Goal: Task Accomplishment & Management: Manage account settings

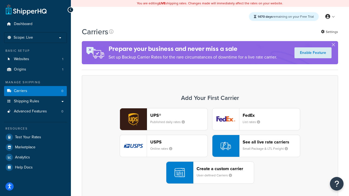
click at [210, 146] on div "UPS® Published daily rates FedEx List rates USPS Online rates See all live rate…" at bounding box center [210, 146] width 245 height 76
click at [271, 115] on header "FedEx" at bounding box center [271, 115] width 57 height 5
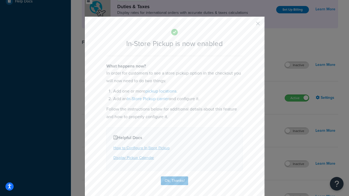
click at [250, 25] on button "button" at bounding box center [249, 25] width 1 height 1
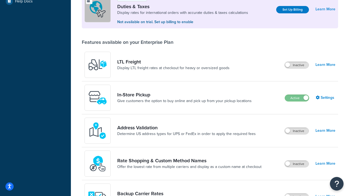
scroll to position [166, 0]
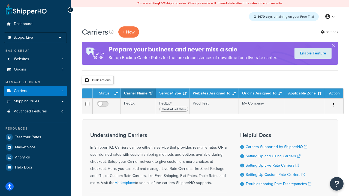
click at [87, 80] on input "checkbox" at bounding box center [87, 80] width 4 height 4
checkbox input "true"
click at [0, 0] on button "Delete" at bounding box center [0, 0] width 0 height 0
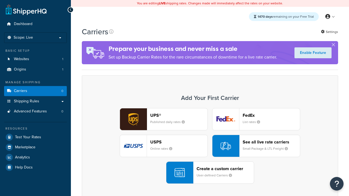
click at [210, 146] on div "UPS® Published daily rates FedEx List rates USPS Online rates See all live rate…" at bounding box center [210, 146] width 245 height 76
click at [271, 115] on header "FedEx" at bounding box center [271, 115] width 57 height 5
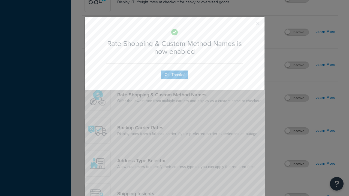
click at [250, 25] on button "button" at bounding box center [249, 25] width 1 height 1
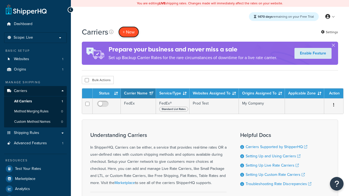
click at [129, 32] on button "+ New" at bounding box center [128, 31] width 21 height 11
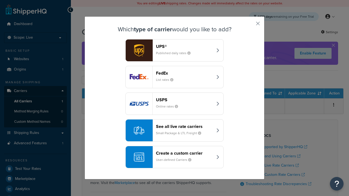
click at [175, 131] on div "See all live rate carriers Small Package & LTL Freight" at bounding box center [184, 130] width 57 height 13
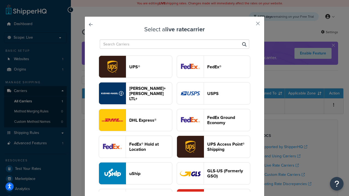
click at [214, 94] on header "USPS" at bounding box center [228, 93] width 43 height 5
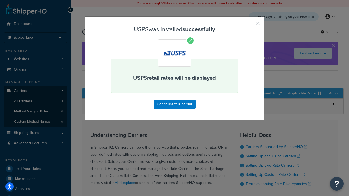
click at [250, 25] on button "button" at bounding box center [249, 25] width 1 height 1
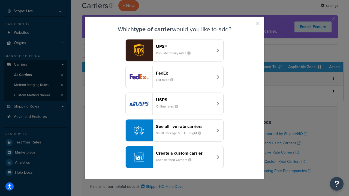
click at [175, 131] on div "See all live rate carriers Small Package & LTL Freight" at bounding box center [184, 130] width 57 height 13
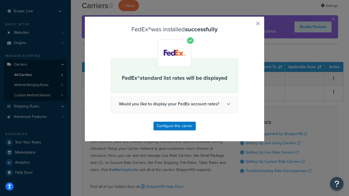
click at [250, 25] on button "button" at bounding box center [249, 25] width 1 height 1
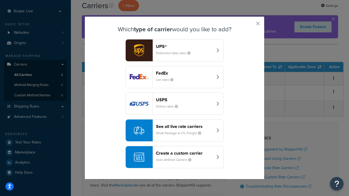
click at [175, 131] on div "See all live rate carriers Small Package & LTL Freight" at bounding box center [184, 130] width 57 height 13
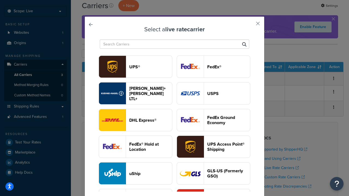
click at [151, 67] on header "UPS®" at bounding box center [150, 66] width 43 height 5
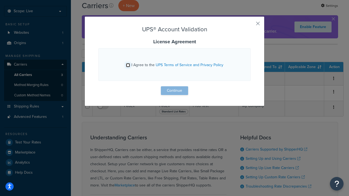
click at [128, 65] on input "I Agree to the UPS Terms of Service and Privacy Policy" at bounding box center [128, 65] width 4 height 4
checkbox input "true"
click at [175, 91] on button "Continue" at bounding box center [174, 90] width 27 height 9
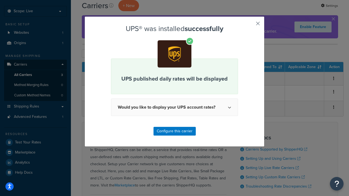
click at [250, 25] on button "button" at bounding box center [249, 25] width 1 height 1
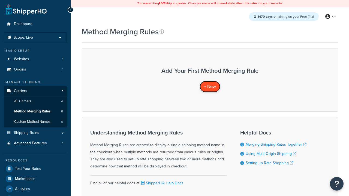
click at [210, 86] on span "+ New" at bounding box center [210, 86] width 12 height 6
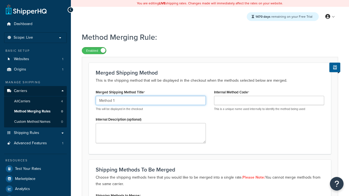
type input "Method 1"
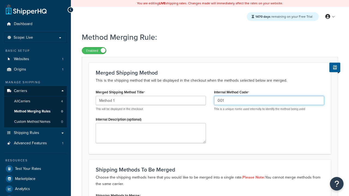
type input "001"
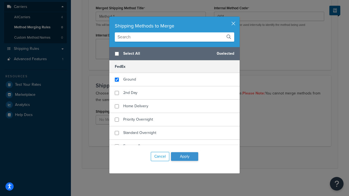
click at [130, 80] on span "Ground" at bounding box center [129, 80] width 13 height 6
checkbox input "true"
click at [185, 157] on button "Apply" at bounding box center [184, 156] width 27 height 9
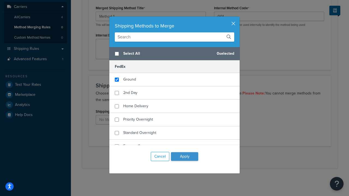
scroll to position [0, 0]
click at [207, 158] on button "Save" at bounding box center [207, 157] width 15 height 9
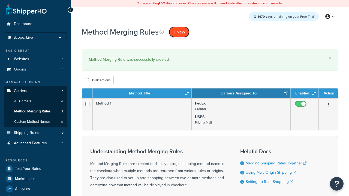
click at [179, 32] on span "+ New" at bounding box center [179, 32] width 12 height 6
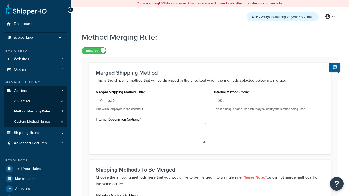
type input "002"
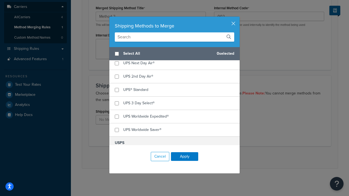
click at [135, 53] on span "UPS® Ground" at bounding box center [134, 50] width 23 height 6
checkbox input "true"
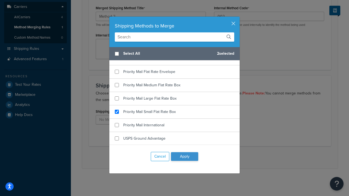
click at [185, 157] on button "Apply" at bounding box center [184, 156] width 27 height 9
click at [207, 158] on button "Save" at bounding box center [207, 157] width 15 height 9
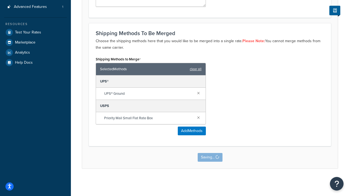
scroll to position [0, 0]
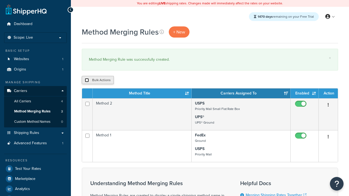
click at [87, 80] on input "checkbox" at bounding box center [87, 80] width 4 height 4
checkbox input "true"
click at [0, 0] on button "Duplicate" at bounding box center [0, 0] width 0 height 0
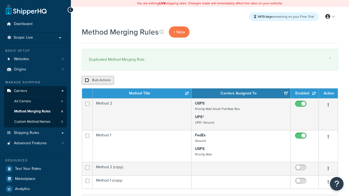
click at [87, 80] on input "checkbox" at bounding box center [87, 80] width 4 height 4
checkbox input "true"
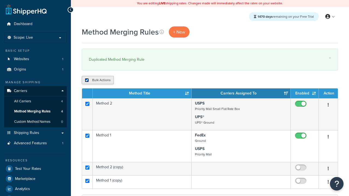
checkbox input "true"
click at [0, 0] on button "Delete" at bounding box center [0, 0] width 0 height 0
